Goal: Task Accomplishment & Management: Use online tool/utility

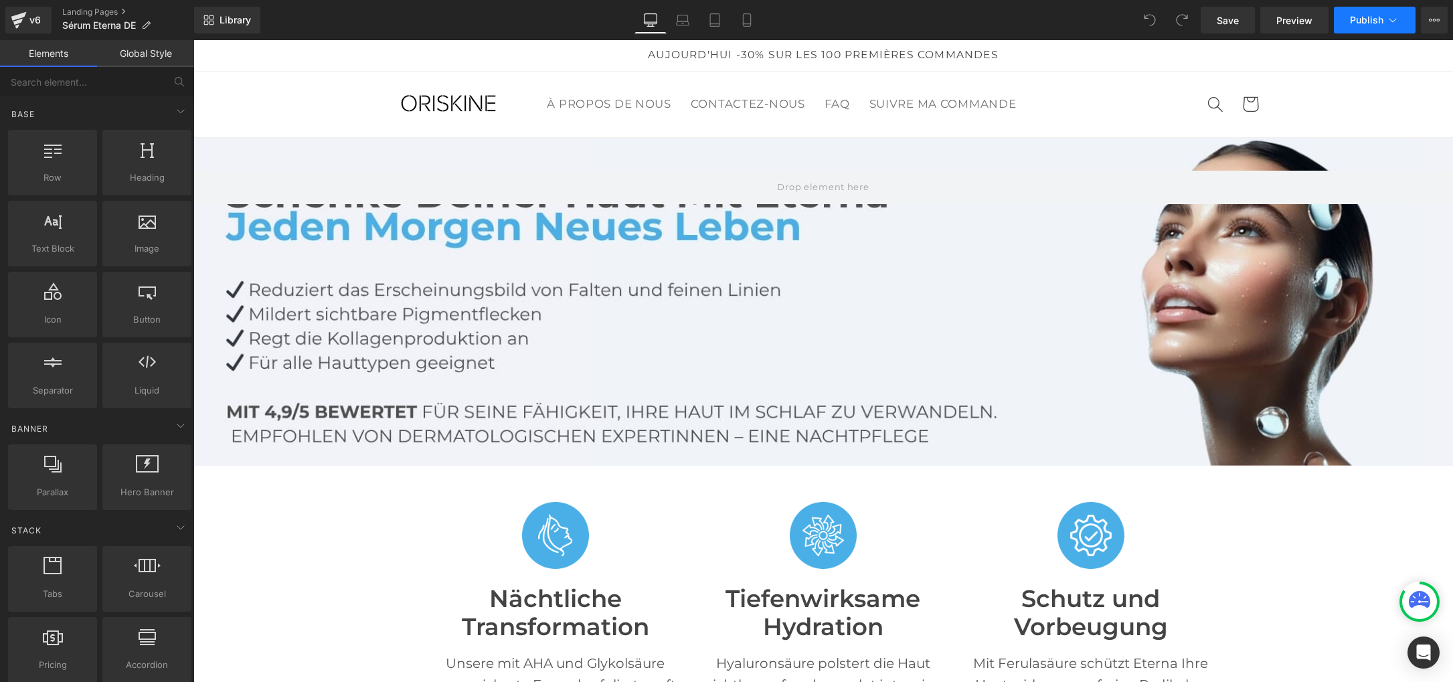
click at [1373, 21] on span "Publish" at bounding box center [1366, 20] width 33 height 11
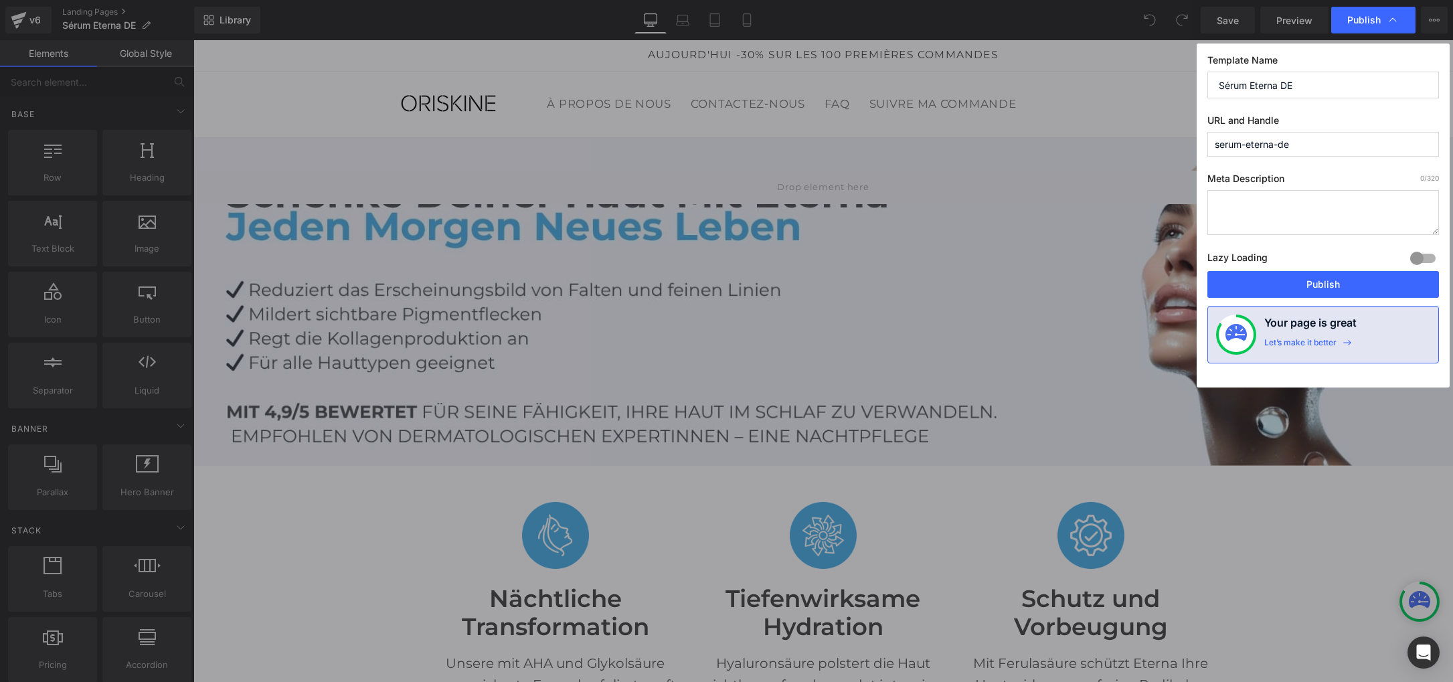
drag, startPoint x: 1277, startPoint y: 84, endPoint x: 1209, endPoint y: 85, distance: 68.3
click at [1209, 85] on input "Sérum Eterna DE" at bounding box center [1323, 85] width 232 height 27
drag, startPoint x: 1297, startPoint y: 86, endPoint x: 1195, endPoint y: 85, distance: 101.7
click at [1195, 85] on div "Publish Template Name Sérum Eterna DE URL and Handle serum-eterna-de Meta Descr…" at bounding box center [726, 341] width 1453 height 682
paste input "Eterna-Serum"
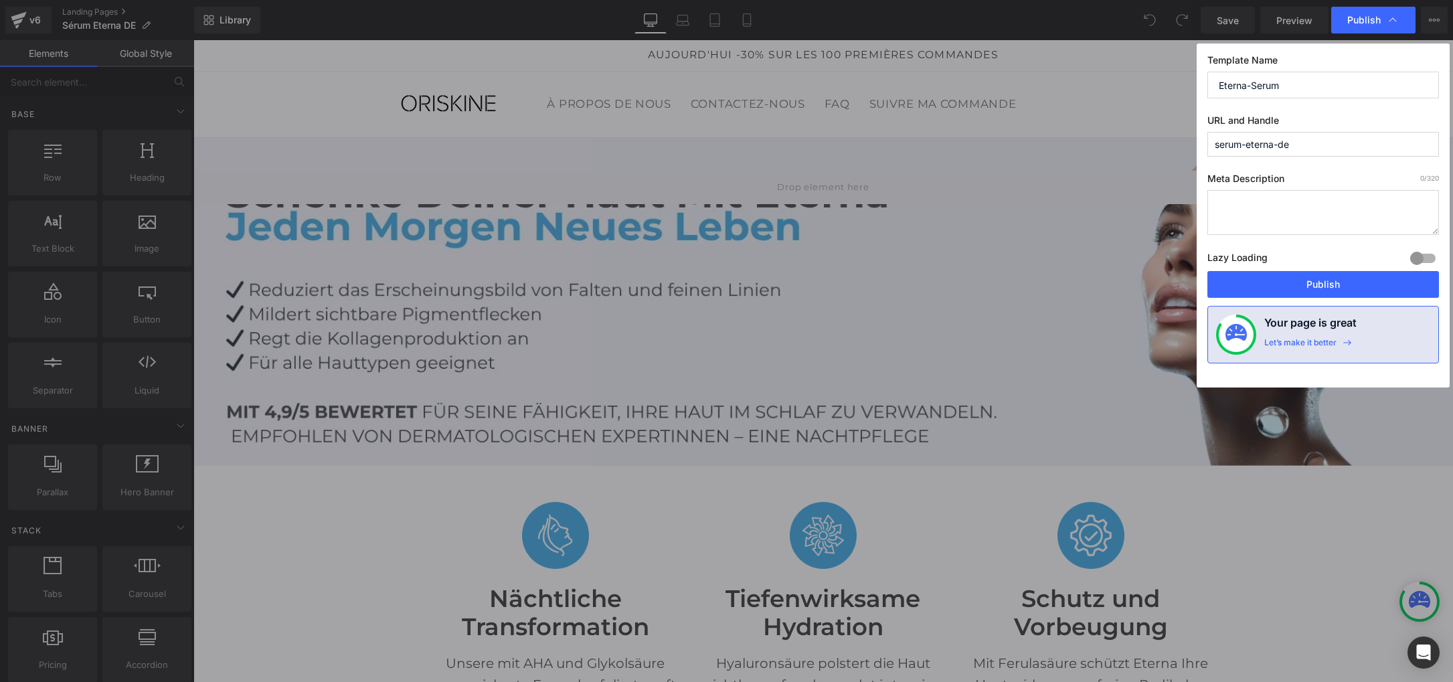
type input "Eterna-Serum"
drag, startPoint x: 1306, startPoint y: 147, endPoint x: 1154, endPoint y: 133, distance: 153.2
click at [1154, 133] on div "Publish Template Name Eterna-Serum URL and Handle serum-eterna-de Meta Descript…" at bounding box center [726, 341] width 1453 height 682
paste input "Eterna-Serum"
type input "eterna-serum"
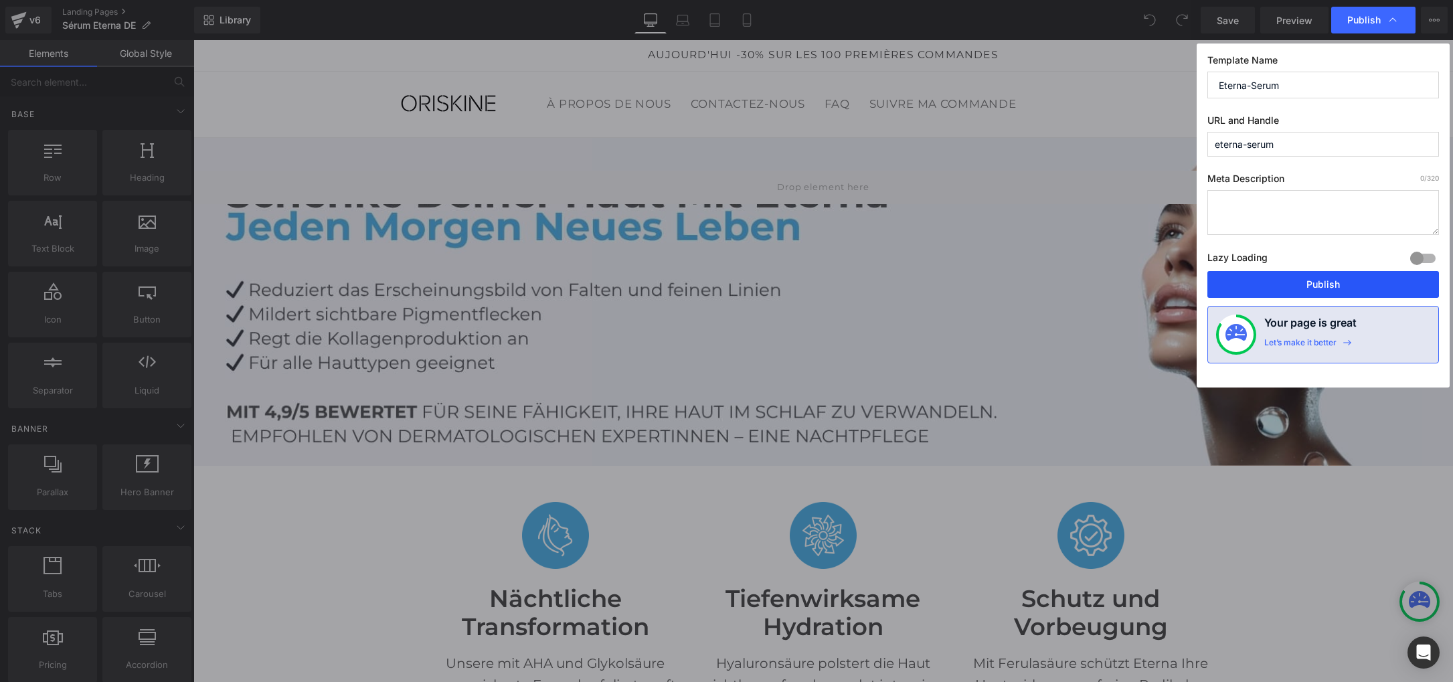
drag, startPoint x: 1298, startPoint y: 281, endPoint x: 980, endPoint y: 109, distance: 362.0
click at [1298, 281] on button "Publish" at bounding box center [1323, 284] width 232 height 27
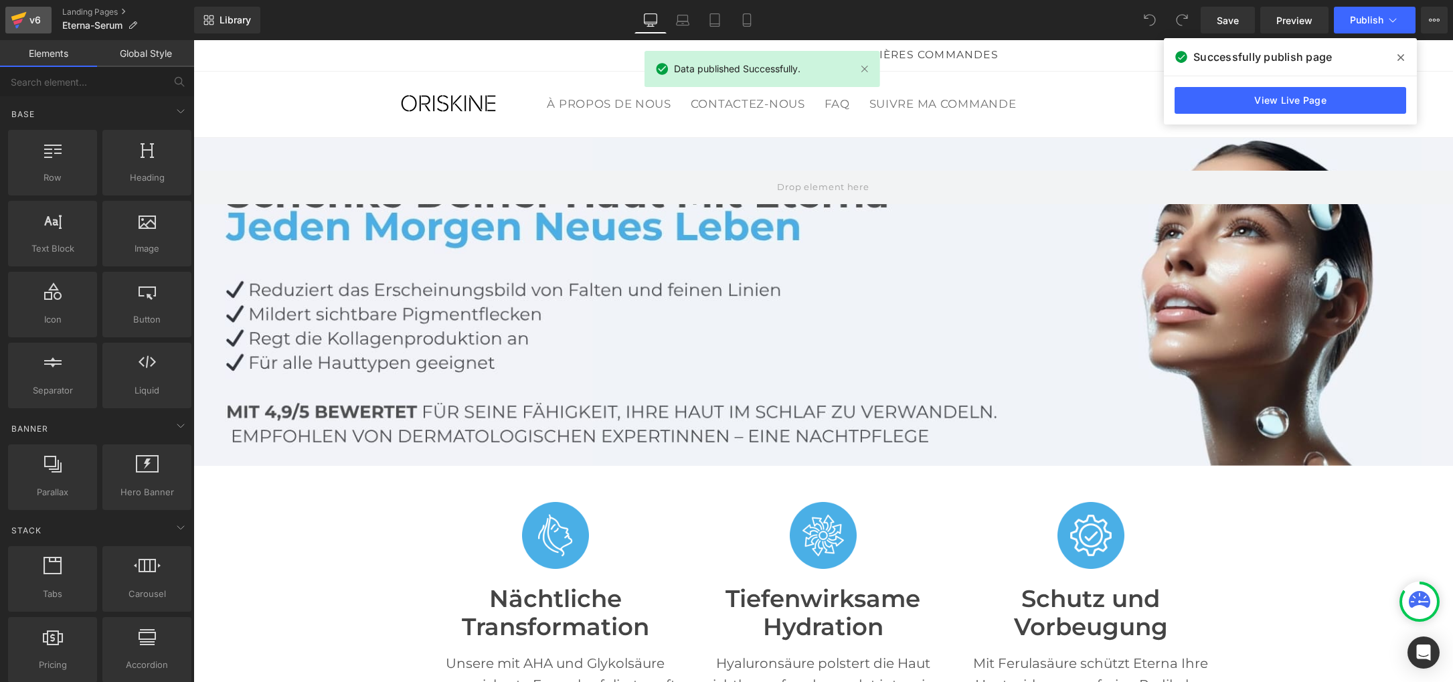
click at [26, 20] on icon at bounding box center [19, 19] width 16 height 33
